Goal: Information Seeking & Learning: Find specific fact

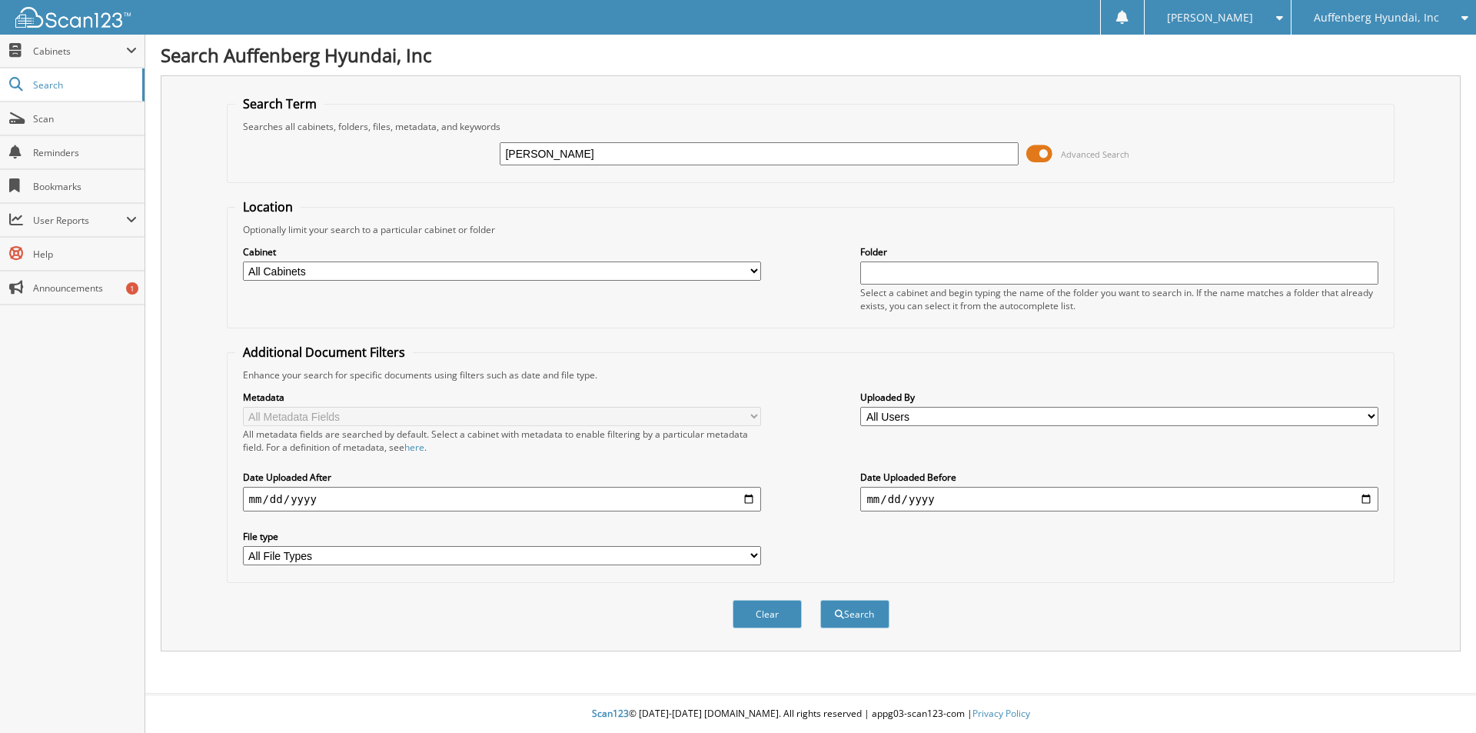
type input "doerr"
click at [820, 600] on button "Search" at bounding box center [854, 614] width 69 height 28
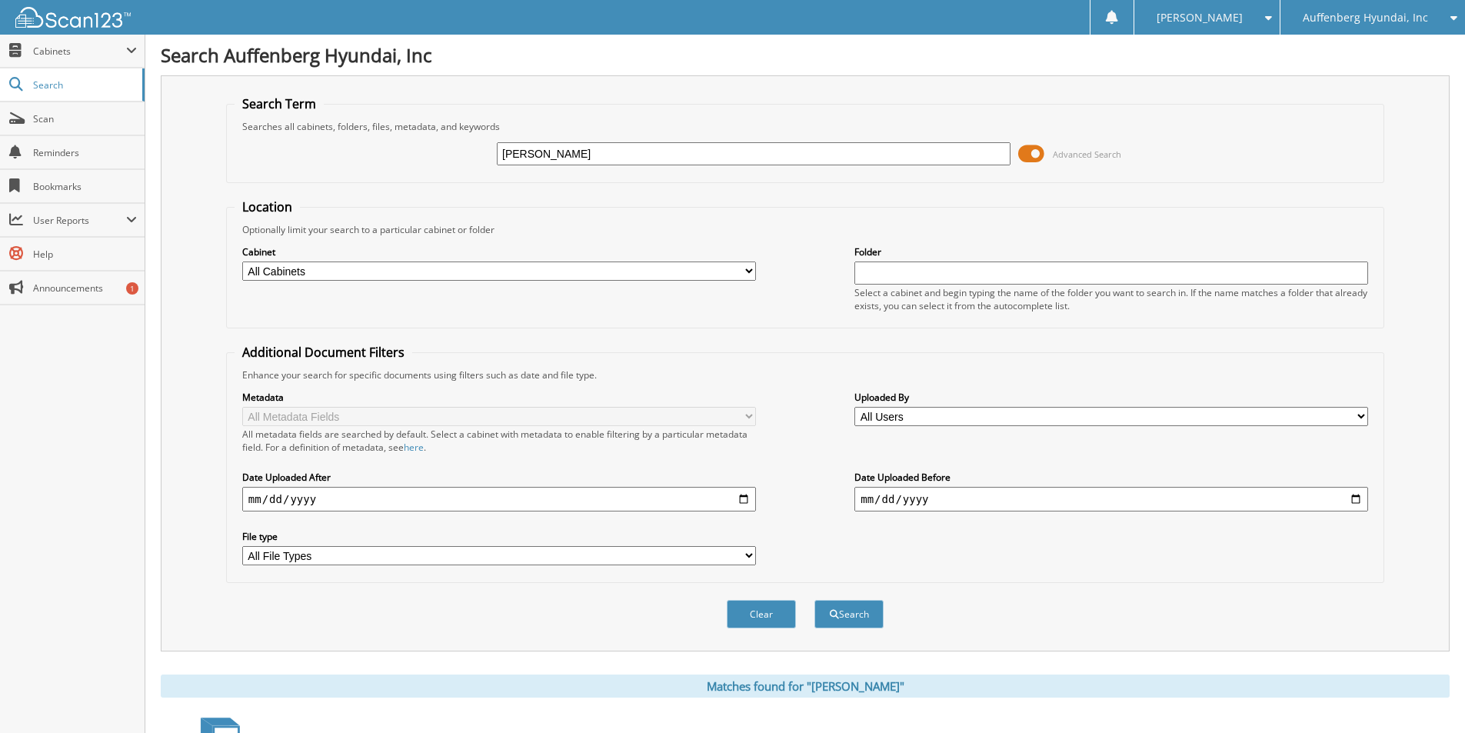
type input "ashley doerr"
click at [814, 600] on button "Search" at bounding box center [848, 614] width 69 height 28
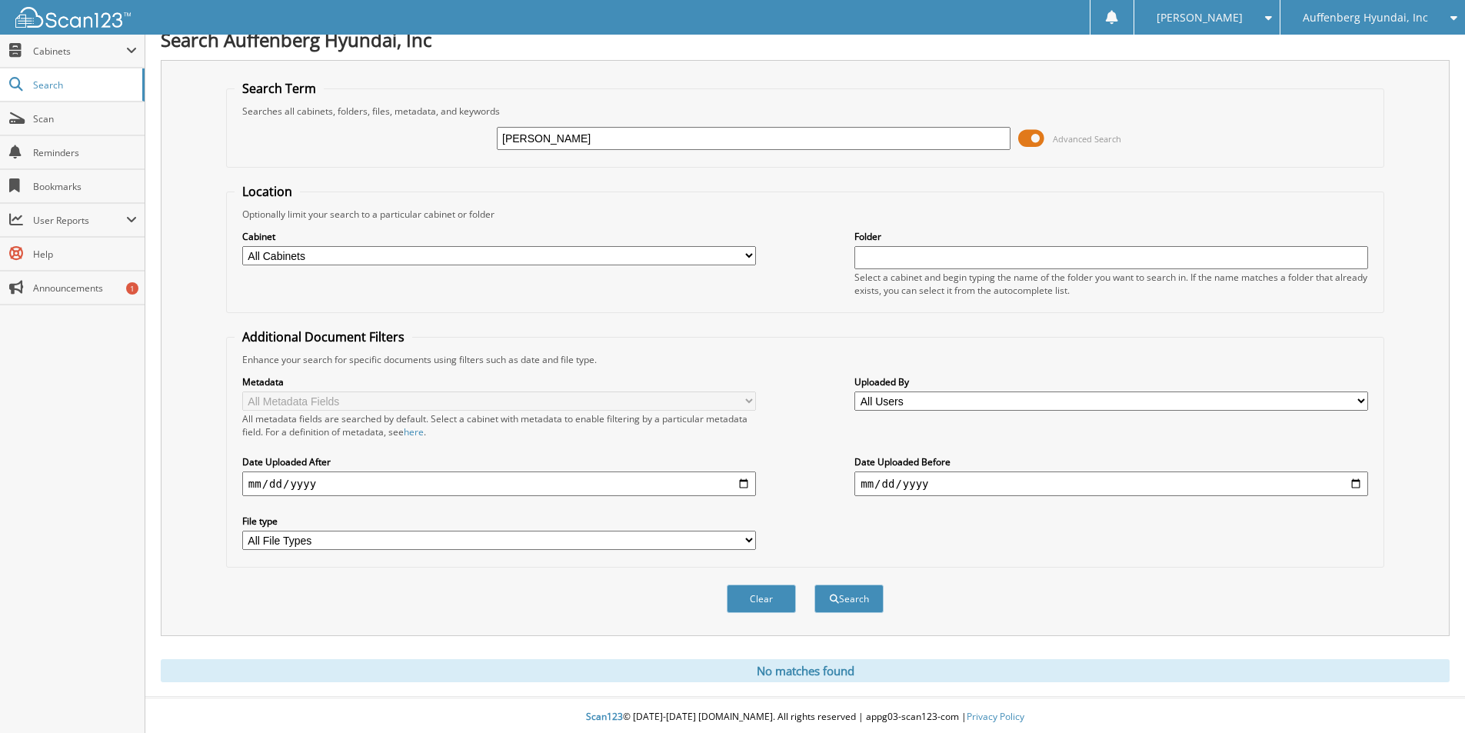
scroll to position [19, 0]
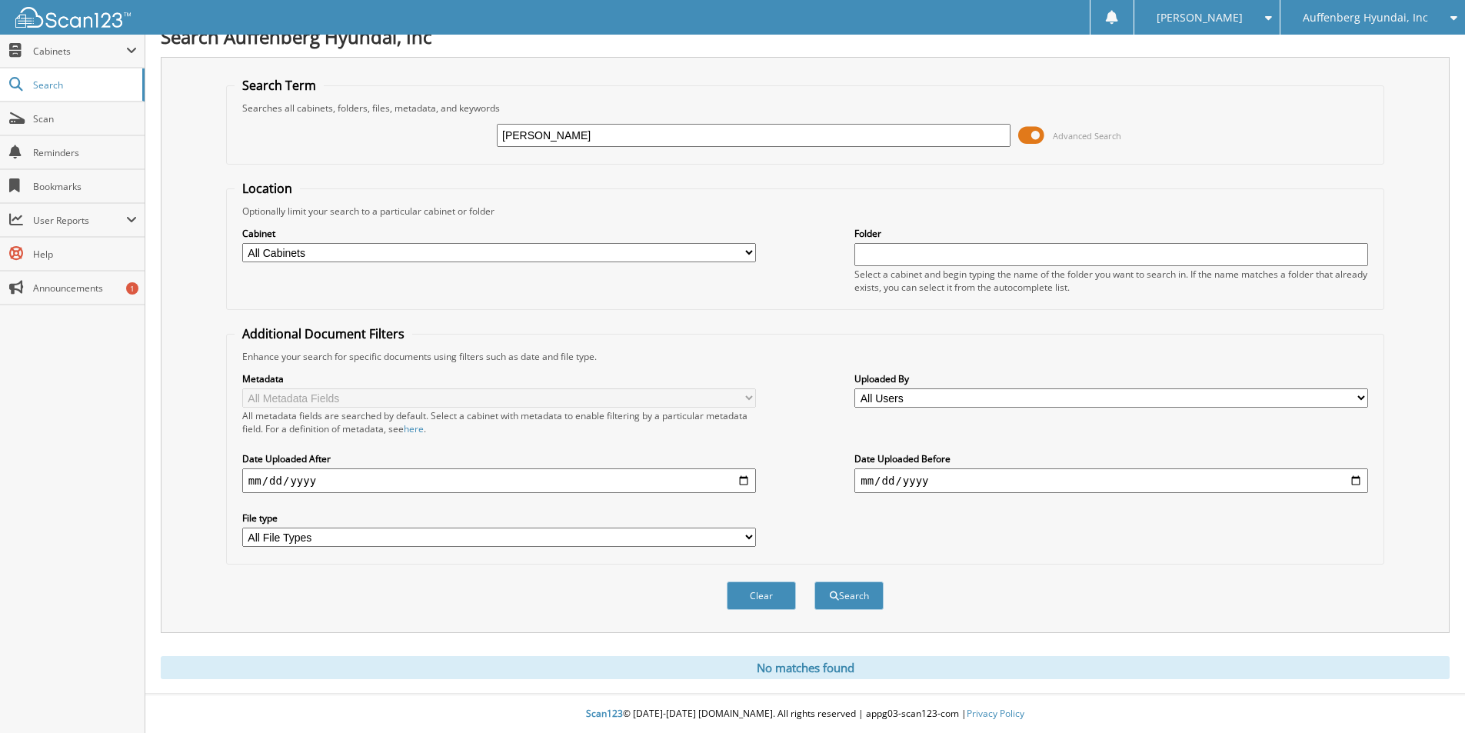
click at [1033, 129] on span at bounding box center [1031, 135] width 26 height 23
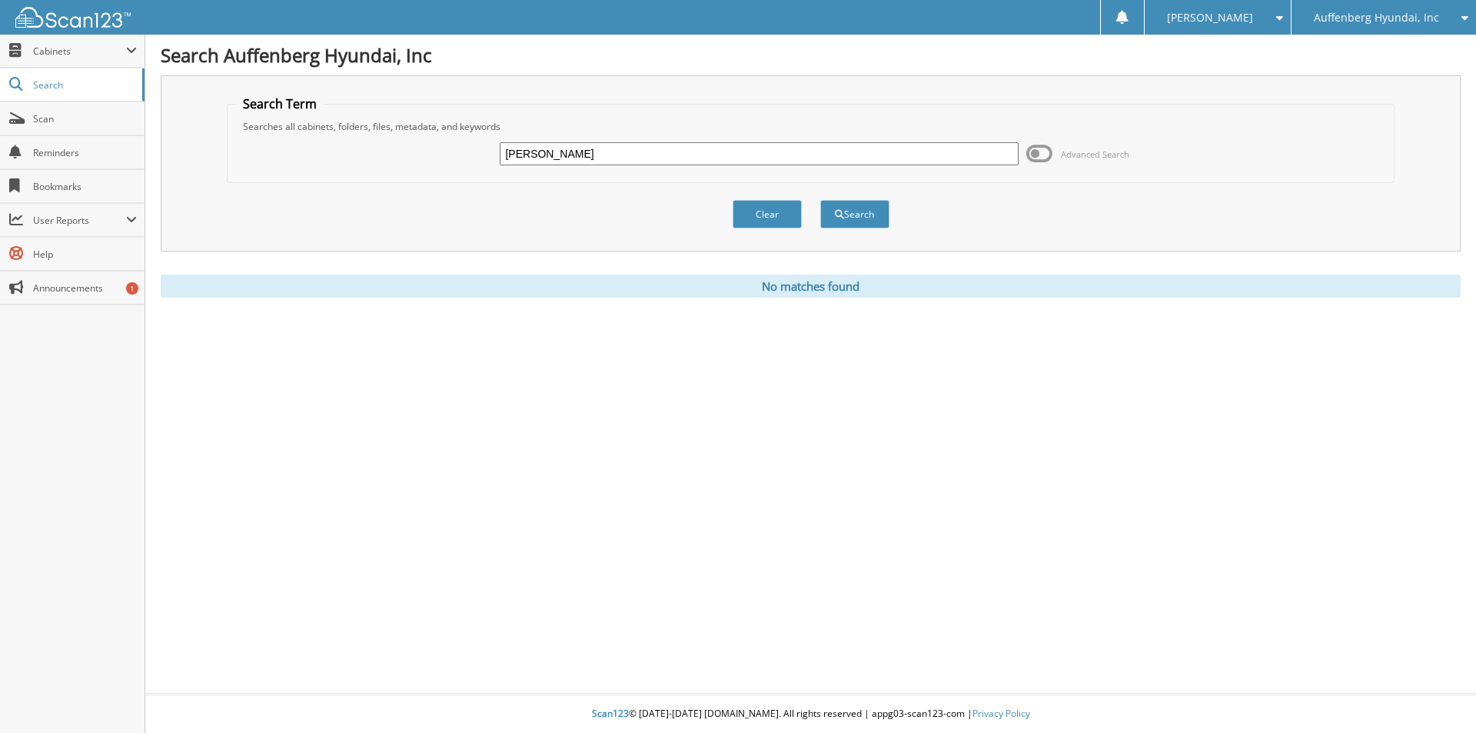
click at [667, 140] on div "ashley doerr Advanced Search" at bounding box center [811, 154] width 1152 height 42
click at [667, 151] on input "ashley doerr" at bounding box center [759, 153] width 518 height 23
type input "ashley noltkamper"
click at [820, 200] on button "Search" at bounding box center [854, 214] width 69 height 28
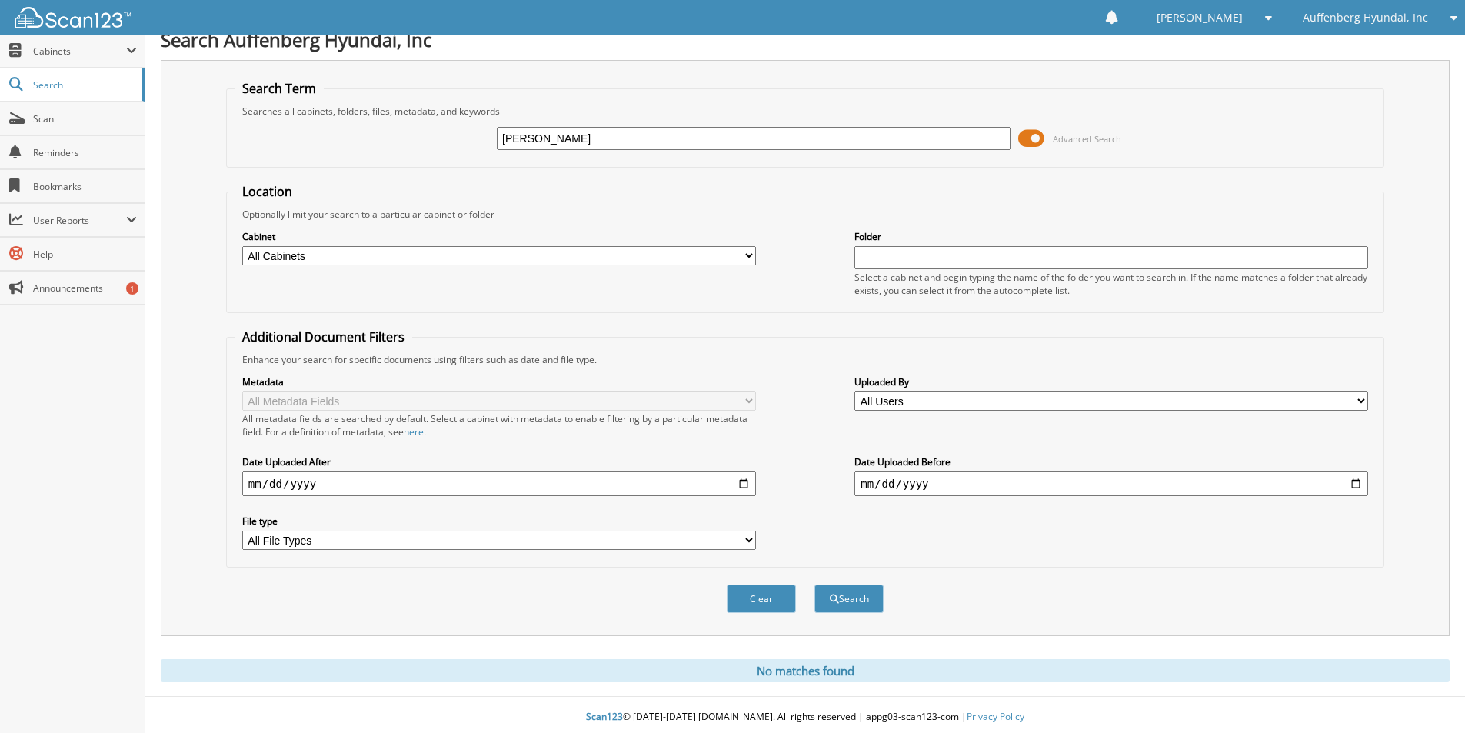
scroll to position [19, 0]
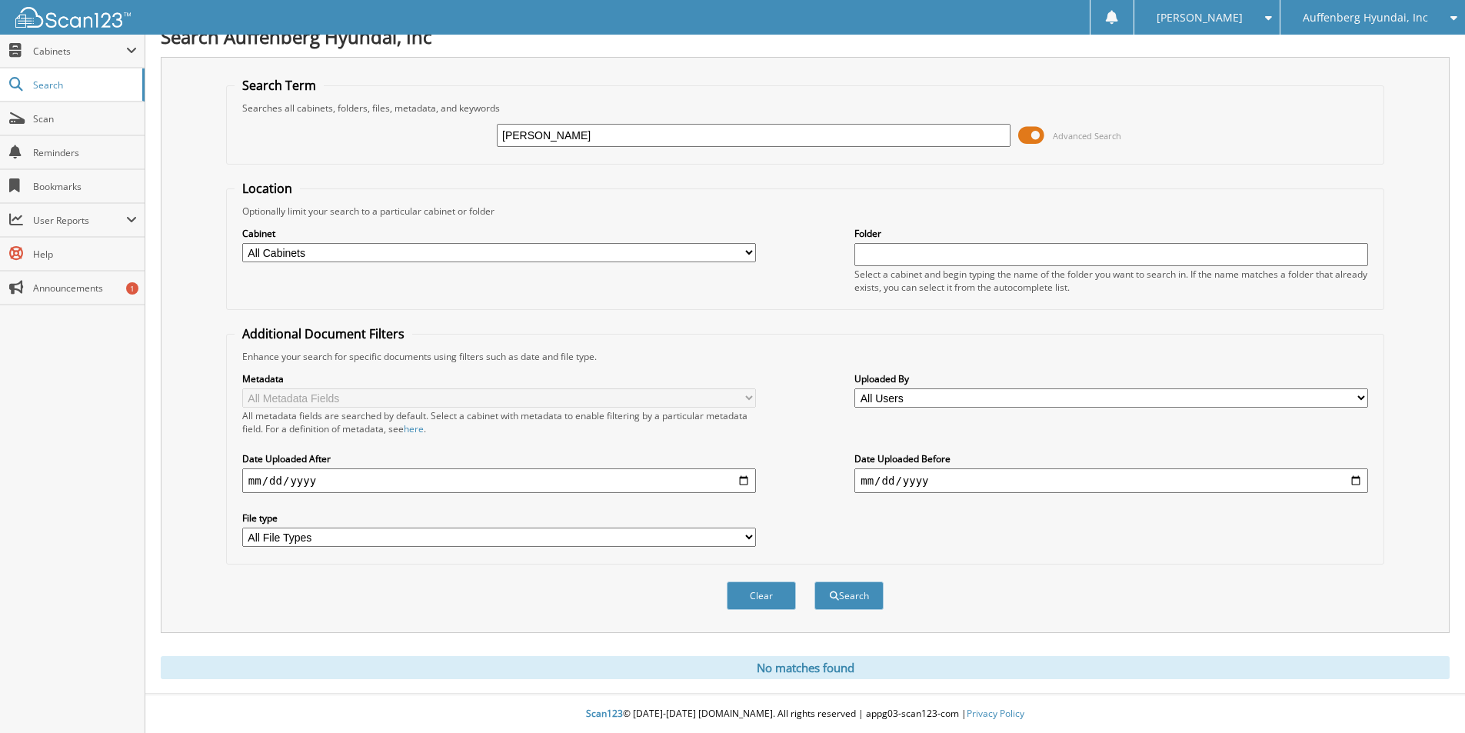
click at [1033, 130] on span at bounding box center [1031, 135] width 26 height 23
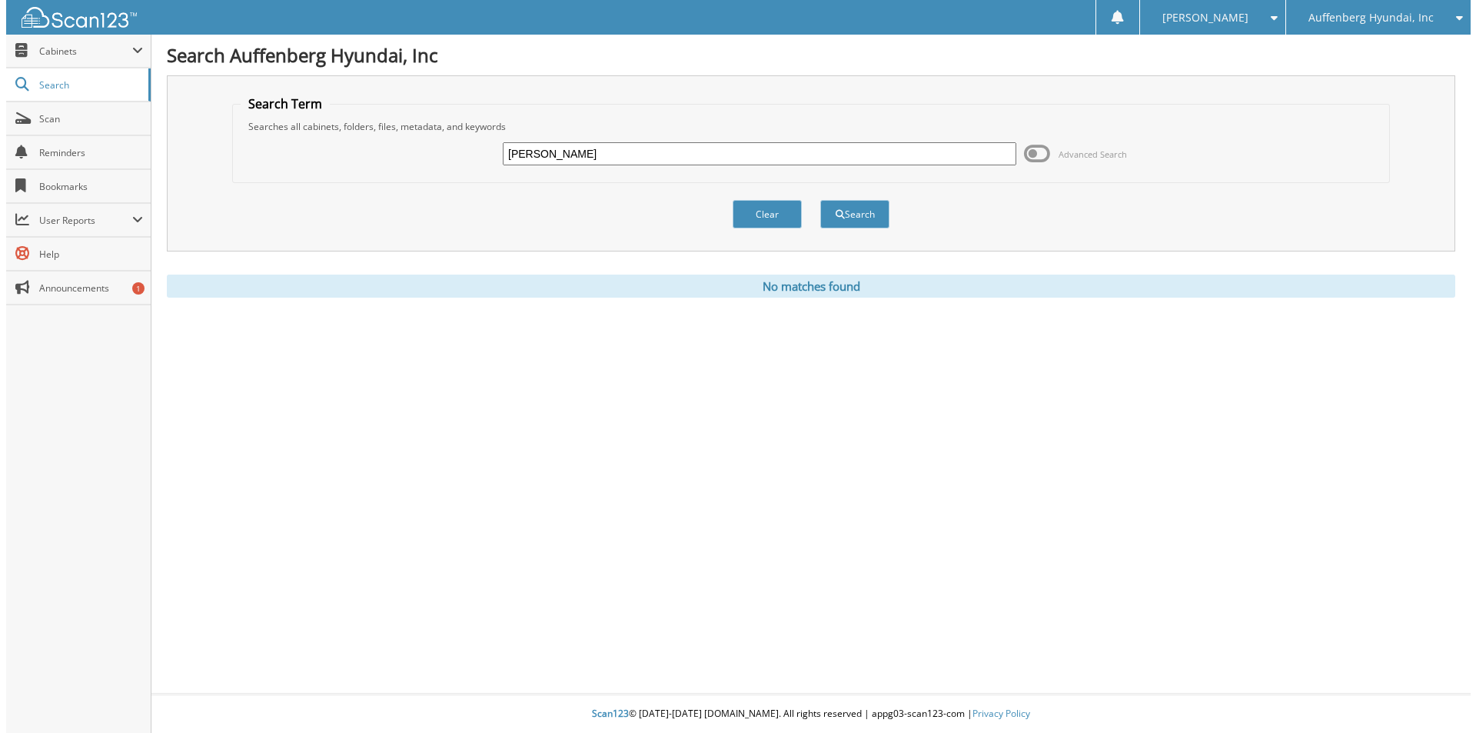
scroll to position [0, 0]
click at [539, 158] on input "ashley noltkamper" at bounding box center [759, 153] width 518 height 23
click at [820, 200] on button "Search" at bounding box center [854, 214] width 69 height 28
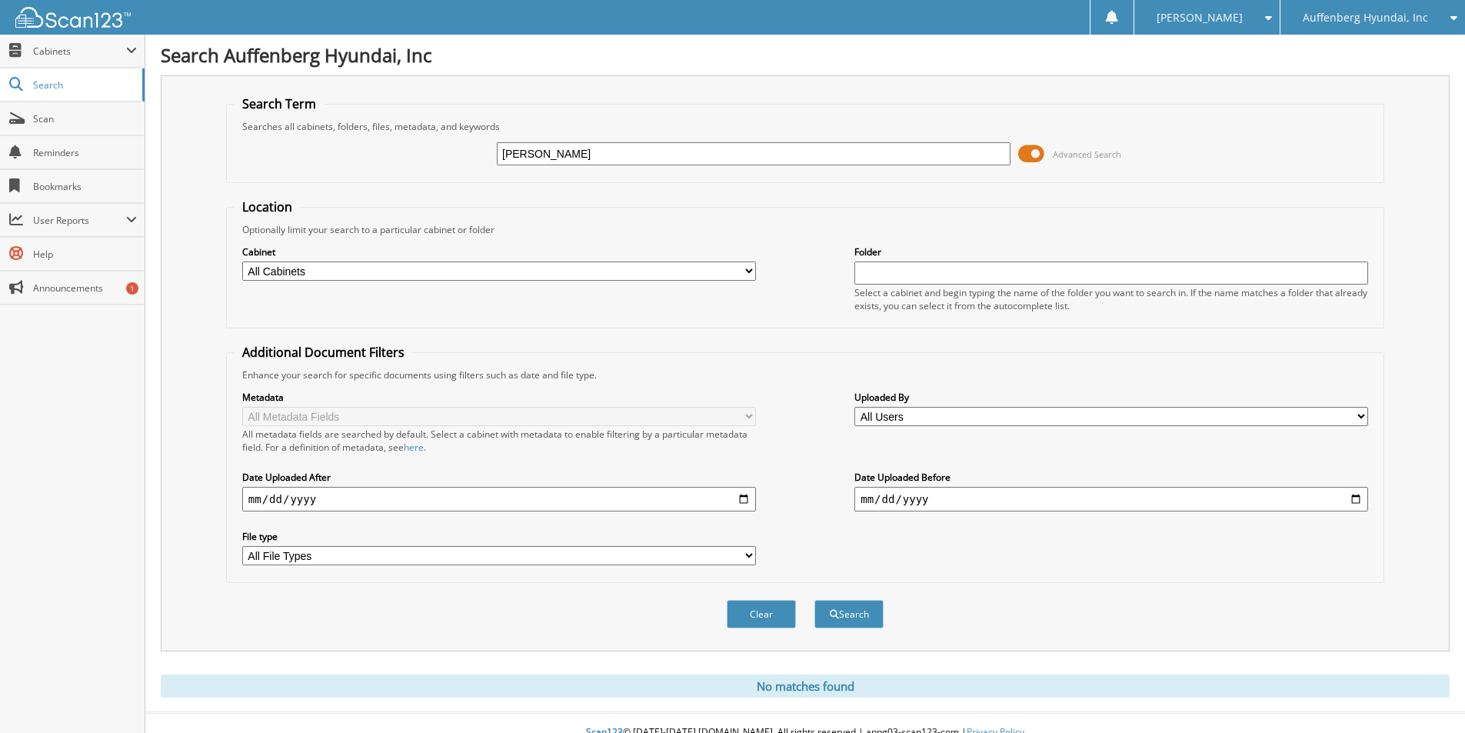
click at [539, 156] on input "[PERSON_NAME]" at bounding box center [754, 153] width 514 height 23
type input "[PERSON_NAME]"
click at [814, 600] on button "Search" at bounding box center [848, 614] width 69 height 28
click at [75, 120] on span "Scan" at bounding box center [85, 118] width 104 height 13
